Goal: Task Accomplishment & Management: Use online tool/utility

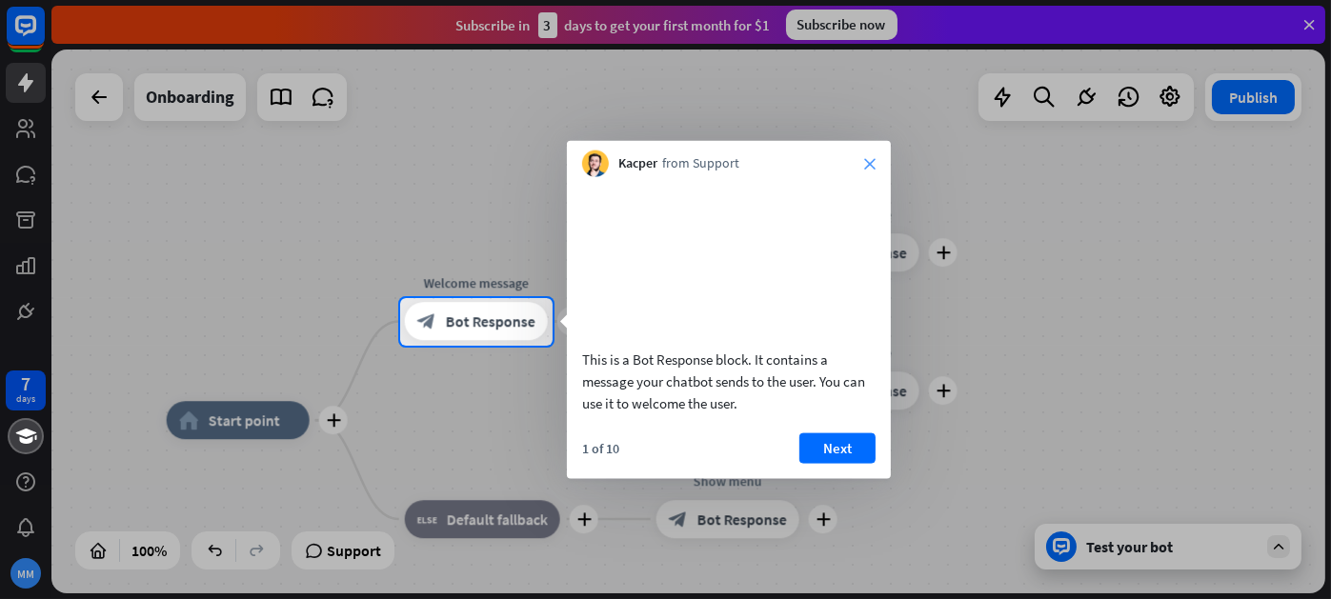
click at [871, 158] on icon "close" at bounding box center [869, 163] width 11 height 11
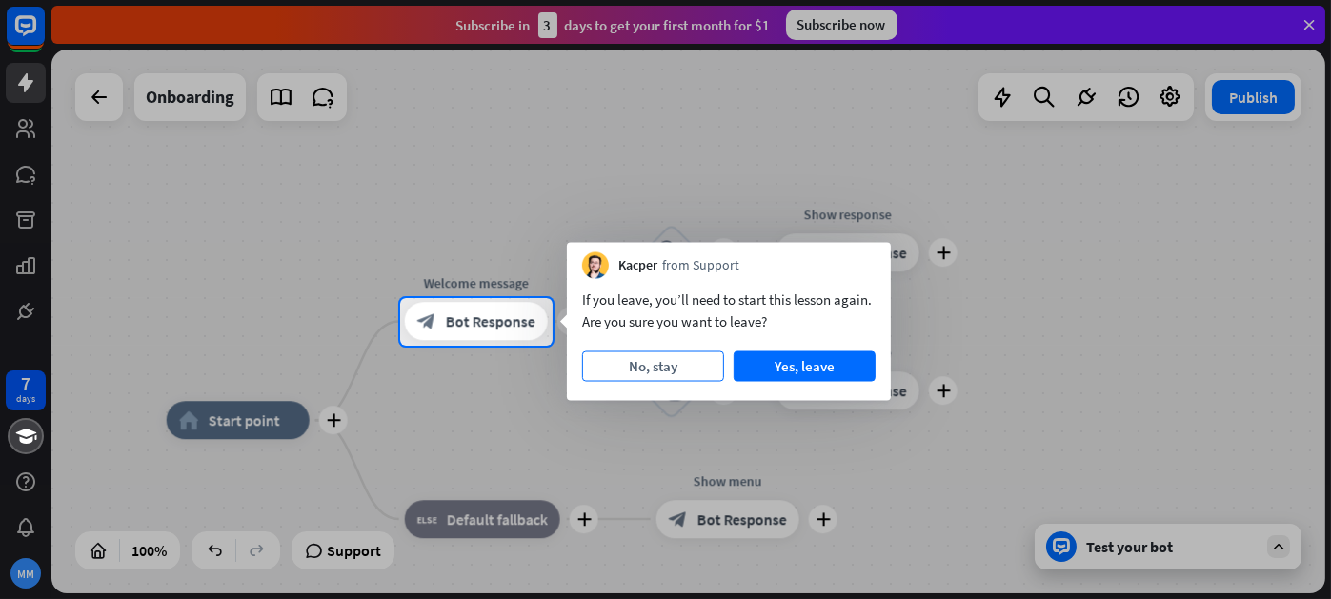
click at [688, 370] on button "No, stay" at bounding box center [653, 367] width 142 height 30
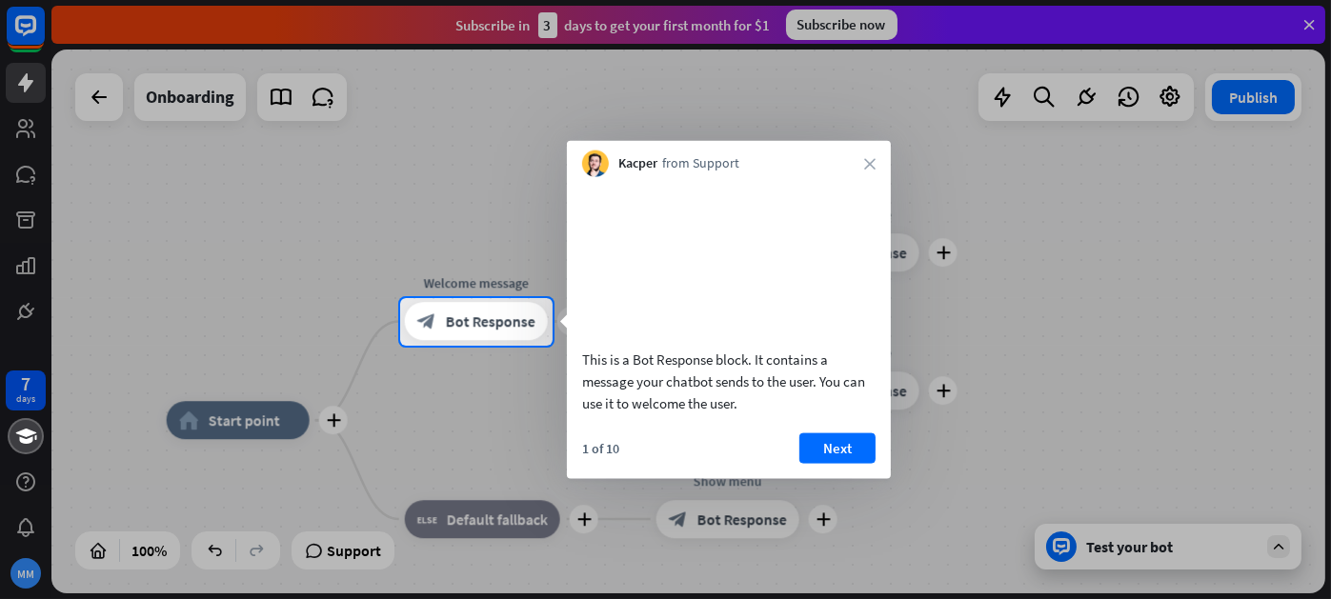
click at [871, 161] on icon "close" at bounding box center [869, 163] width 11 height 11
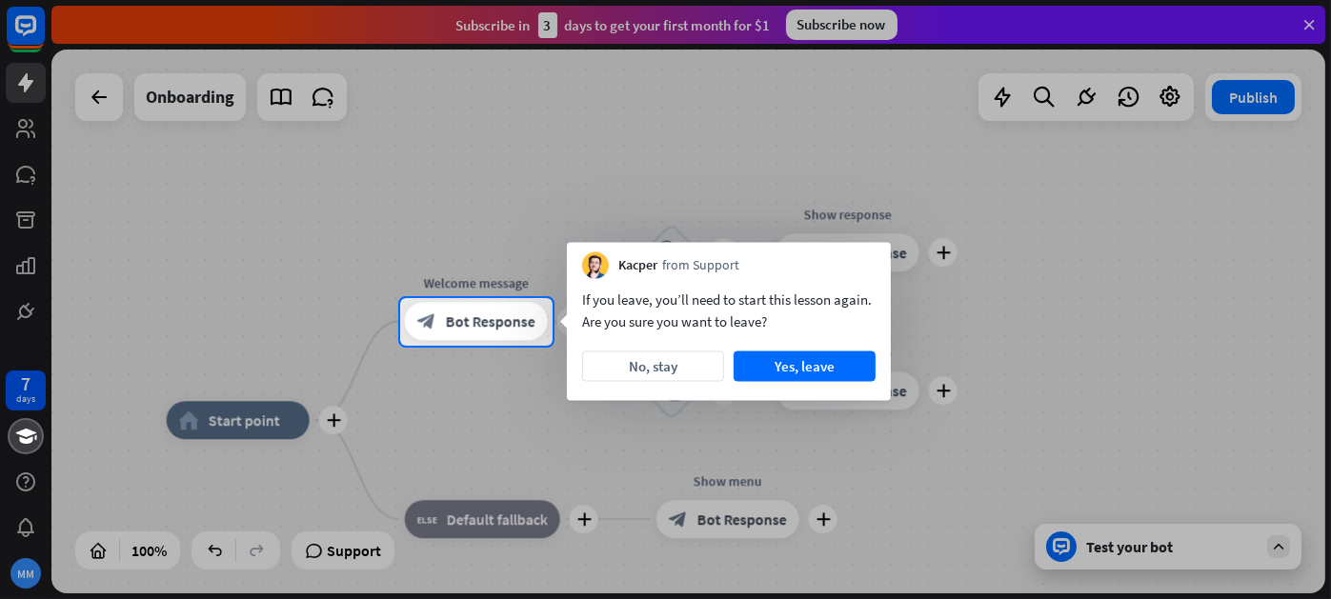
click at [1076, 310] on div at bounding box center [942, 322] width 778 height 48
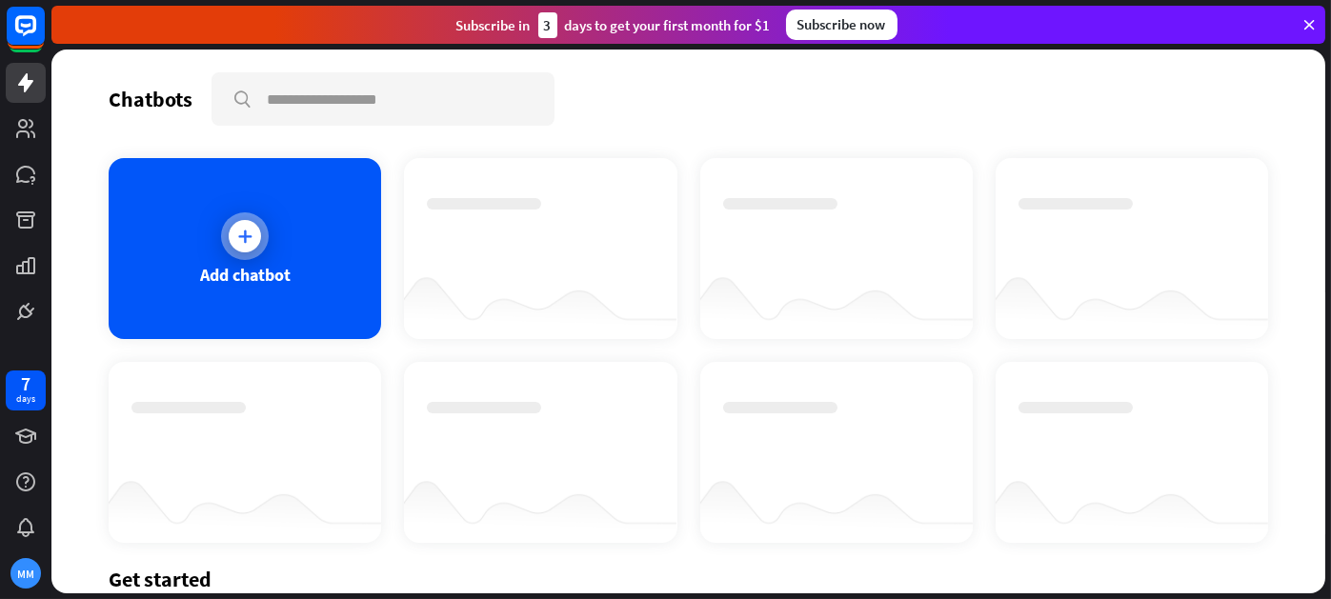
click at [245, 221] on div at bounding box center [245, 236] width 32 height 32
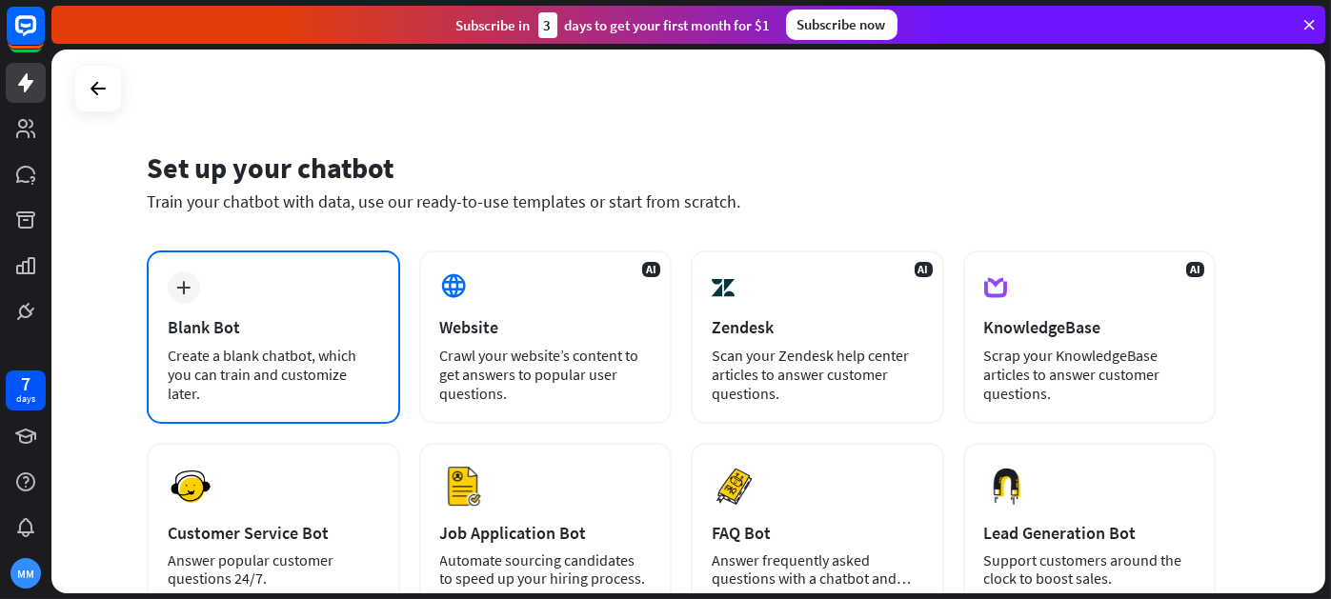
click at [183, 295] on div "plus" at bounding box center [184, 288] width 32 height 32
